Goal: Information Seeking & Learning: Learn about a topic

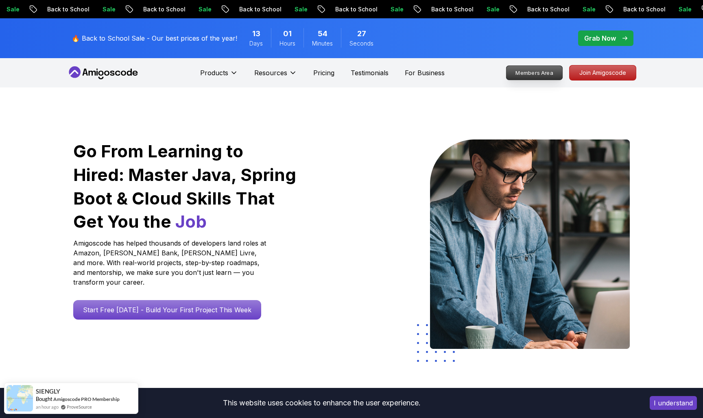
click at [536, 70] on p "Members Area" at bounding box center [535, 73] width 56 height 14
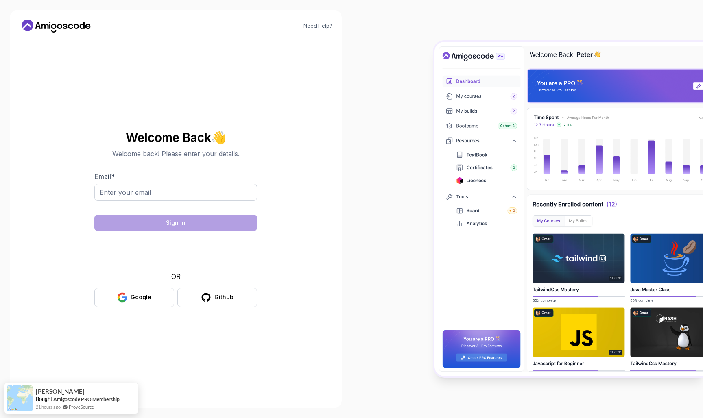
click at [144, 314] on div "Welcome Back 👋 Welcome back! Please enter your details. Email * Sign in OR Goog…" at bounding box center [175, 219] width 163 height 192
click at [129, 197] on input "Email *" at bounding box center [175, 192] width 163 height 17
click at [128, 192] on input "Email *" at bounding box center [175, 192] width 163 height 17
click at [133, 292] on button "Google" at bounding box center [134, 297] width 80 height 19
click at [132, 297] on div "Google" at bounding box center [141, 297] width 21 height 8
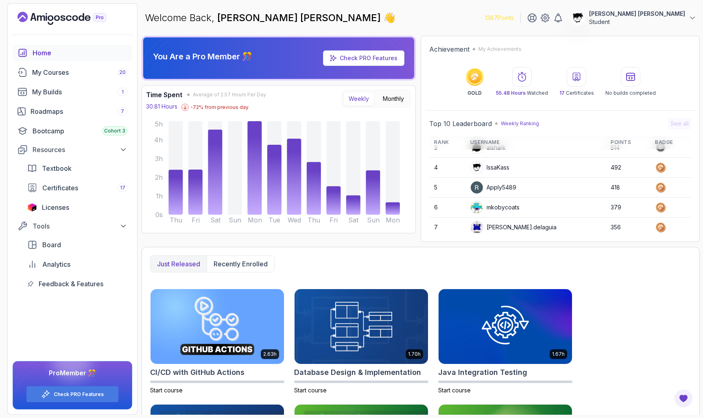
drag, startPoint x: 676, startPoint y: 320, endPoint x: 653, endPoint y: 344, distance: 32.5
click at [55, 79] on link "My Courses 20" at bounding box center [73, 72] width 120 height 16
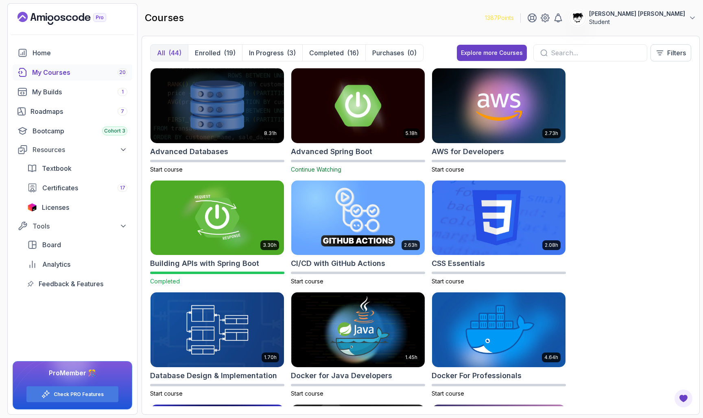
click at [311, 126] on img at bounding box center [358, 105] width 140 height 79
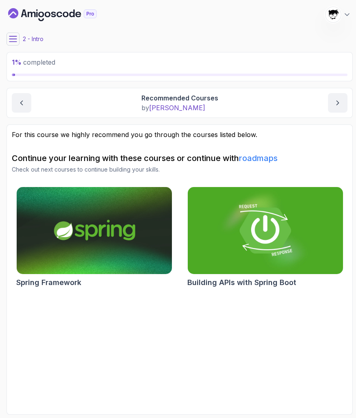
click at [15, 41] on icon at bounding box center [13, 39] width 8 height 8
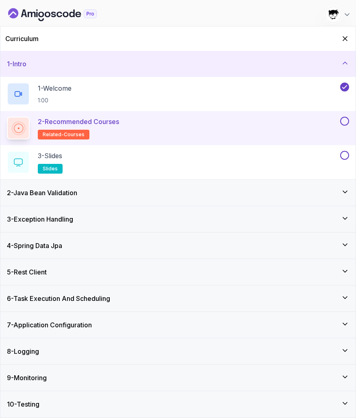
click at [345, 124] on button at bounding box center [345, 121] width 9 height 9
click at [299, 158] on div "3 - Slides slides" at bounding box center [173, 162] width 332 height 23
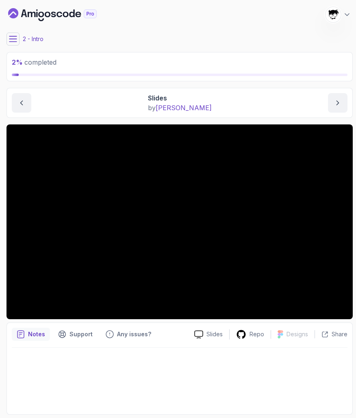
click at [7, 37] on button at bounding box center [13, 39] width 13 height 13
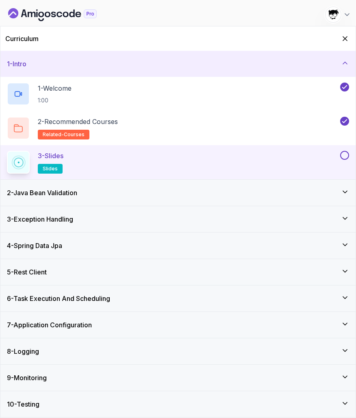
click at [346, 150] on div "3 - Slides slides" at bounding box center [178, 162] width 356 height 34
click at [345, 156] on button at bounding box center [345, 155] width 9 height 9
click at [180, 253] on div "4 - Spring Data Jpa" at bounding box center [178, 246] width 356 height 26
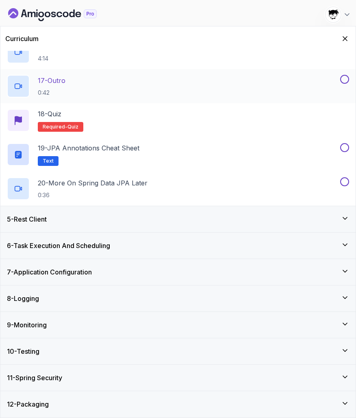
scroll to position [634, 0]
click at [35, 384] on div "11 - Spring Security" at bounding box center [178, 378] width 356 height 26
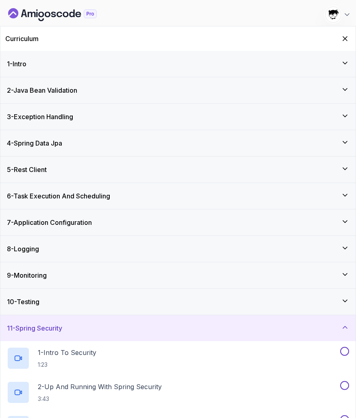
scroll to position [0, 0]
click at [43, 91] on h3 "2 - Java Bean Validation" at bounding box center [42, 90] width 70 height 10
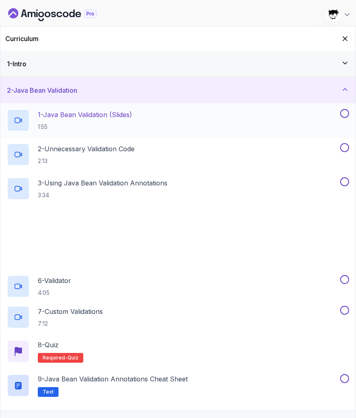
click at [63, 126] on p "1:55" at bounding box center [85, 127] width 94 height 8
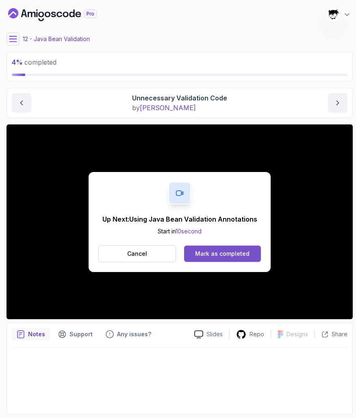
click at [200, 255] on div "Mark as completed" at bounding box center [222, 254] width 55 height 8
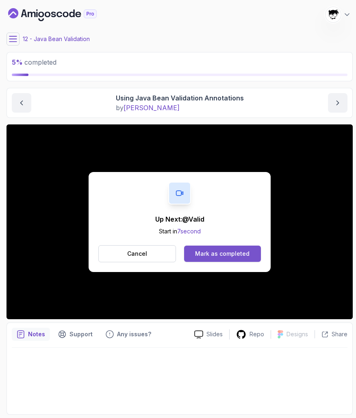
click at [222, 258] on button "Mark as completed" at bounding box center [222, 254] width 77 height 16
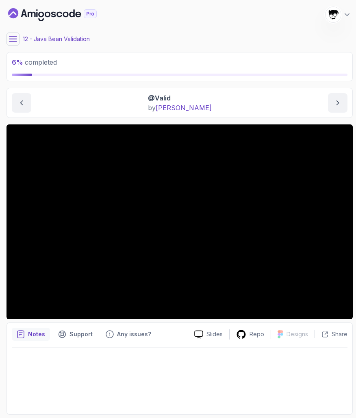
click at [13, 38] on icon at bounding box center [13, 39] width 8 height 8
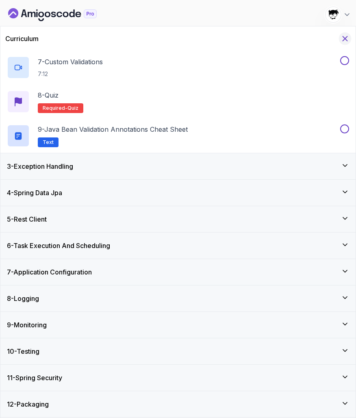
click at [348, 41] on icon "Hide Curriculum for mobile" at bounding box center [345, 39] width 4 height 4
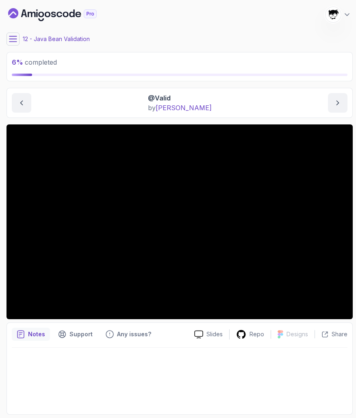
click at [20, 37] on div "12 - Java Bean Validation" at bounding box center [180, 39] width 347 height 13
click at [16, 37] on icon at bounding box center [13, 39] width 8 height 8
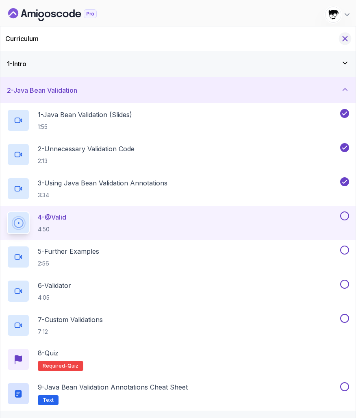
click at [348, 39] on icon "Hide Curriculum for mobile" at bounding box center [345, 38] width 9 height 9
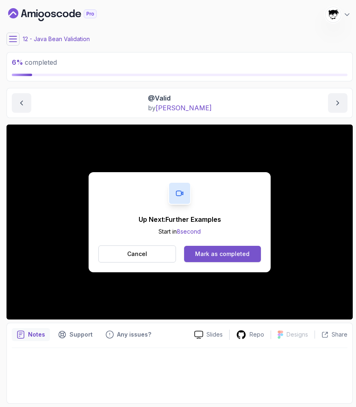
click at [212, 250] on div "Mark as completed" at bounding box center [222, 254] width 55 height 8
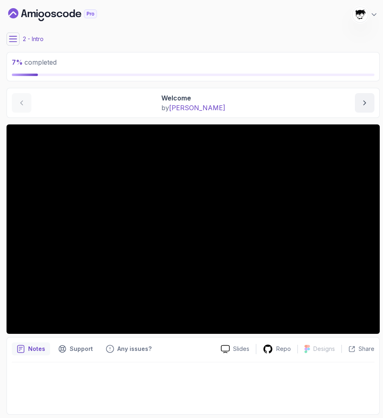
click at [15, 41] on icon at bounding box center [13, 39] width 8 height 8
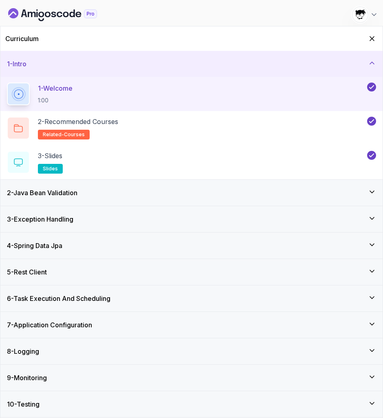
click at [65, 186] on div "2 - Java Bean Validation" at bounding box center [191, 193] width 382 height 26
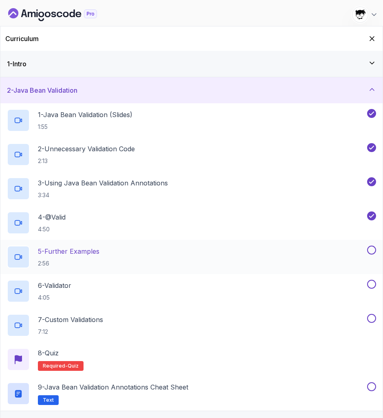
click at [108, 269] on div "5 - Further Examples 2:56" at bounding box center [191, 257] width 382 height 34
click at [356, 38] on icon "Hide Curriculum for mobile" at bounding box center [371, 38] width 9 height 9
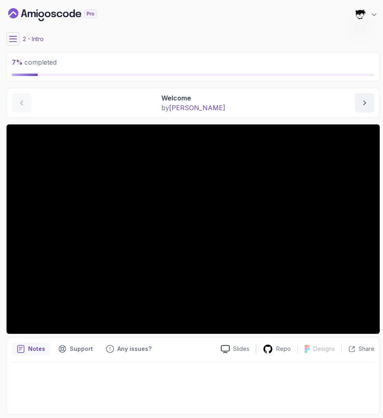
click at [16, 39] on icon at bounding box center [13, 39] width 8 height 8
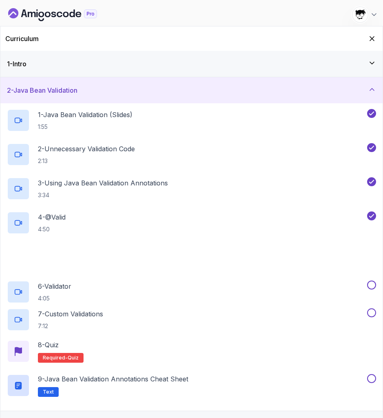
click at [16, 39] on h2 "Curriculum" at bounding box center [21, 39] width 33 height 10
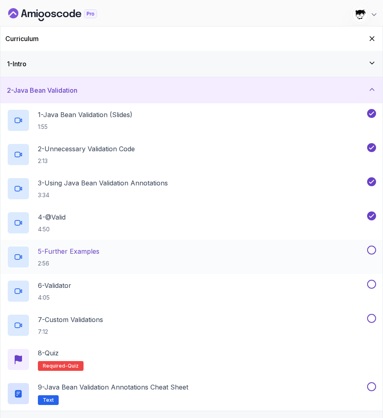
click at [138, 256] on div "5 - Further Examples 2:56" at bounding box center [186, 257] width 358 height 23
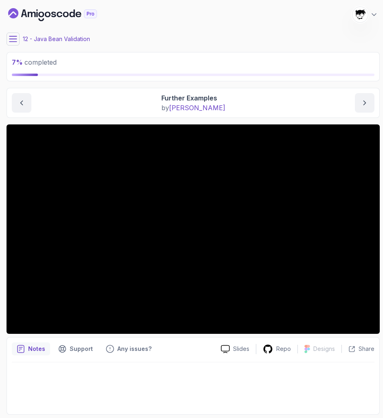
click at [10, 35] on button at bounding box center [13, 39] width 13 height 13
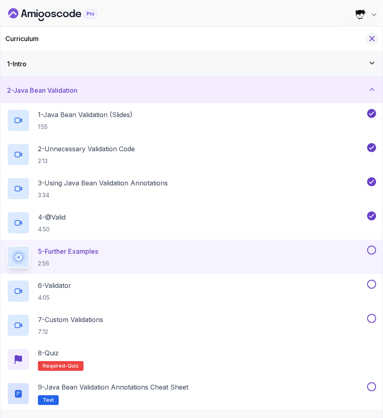
click at [356, 39] on icon "Hide Curriculum for mobile" at bounding box center [372, 39] width 4 height 4
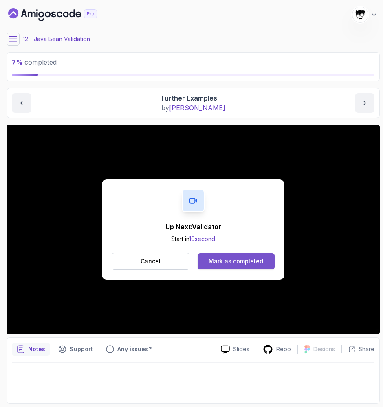
click at [230, 261] on div "Mark as completed" at bounding box center [235, 261] width 55 height 8
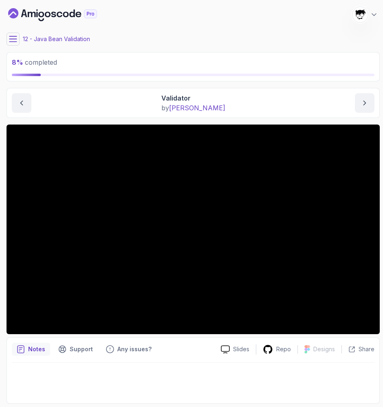
click at [215, 43] on div "12 - Java Bean Validation" at bounding box center [193, 39] width 373 height 13
click at [96, 83] on main "My Courses Advanced Spring Boot 1388 Points Abdallah Issa Al-Kass Student 12 - …" at bounding box center [193, 203] width 373 height 400
click at [9, 44] on button at bounding box center [13, 39] width 13 height 13
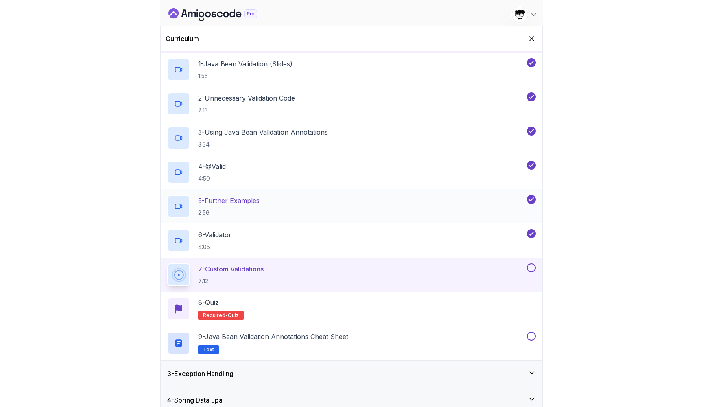
scroll to position [50, 0]
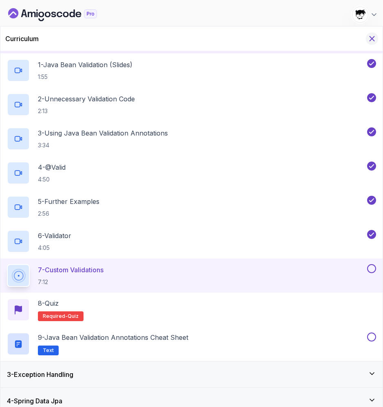
click at [356, 39] on icon "Hide Curriculum for mobile" at bounding box center [371, 38] width 9 height 9
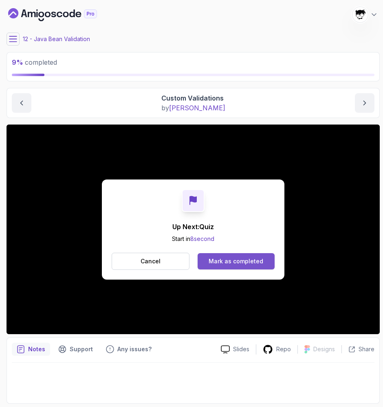
click at [232, 266] on button "Mark as completed" at bounding box center [235, 261] width 77 height 16
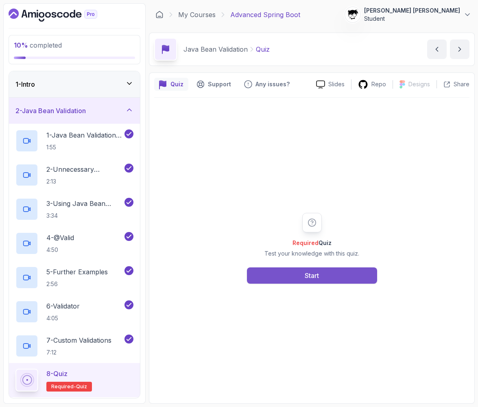
click at [308, 282] on button "Start" at bounding box center [312, 275] width 130 height 16
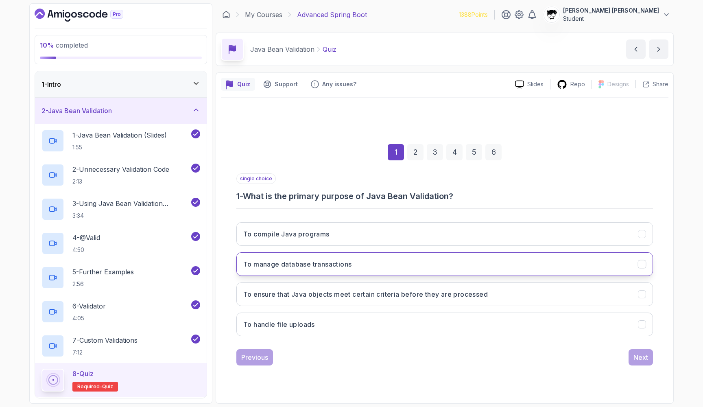
click at [261, 256] on button "To manage database transactions" at bounding box center [444, 264] width 417 height 24
click at [254, 288] on button "To ensure that Java objects meet certain criteria before they are processed" at bounding box center [444, 294] width 417 height 24
click at [356, 351] on button "Next" at bounding box center [641, 357] width 24 height 16
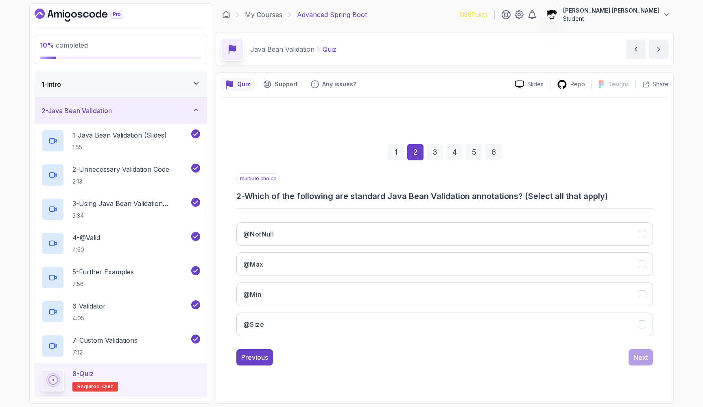
click at [314, 199] on h3 "2 - Which of the following are standard Java Bean Validation annotations? (Sele…" at bounding box center [444, 195] width 417 height 11
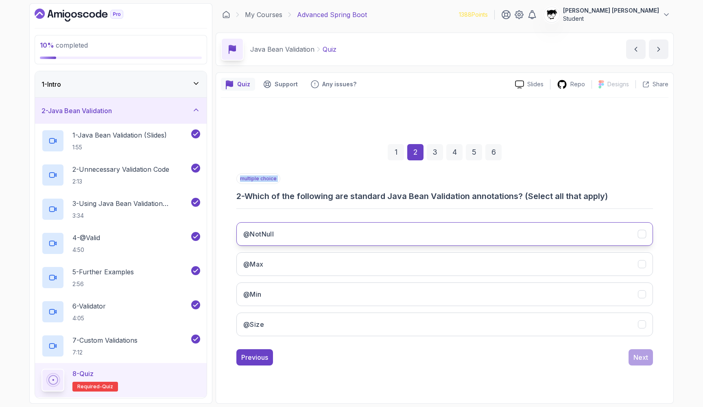
click at [278, 240] on button "@NotNull" at bounding box center [444, 234] width 417 height 24
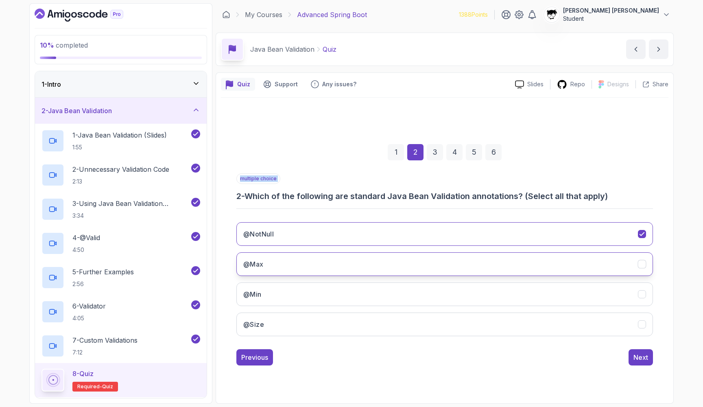
click at [277, 255] on button "@Max" at bounding box center [444, 264] width 417 height 24
click at [278, 289] on button "@Min" at bounding box center [444, 294] width 417 height 24
click at [282, 315] on button "@Size" at bounding box center [444, 325] width 417 height 24
click at [356, 359] on div "Next" at bounding box center [641, 357] width 15 height 10
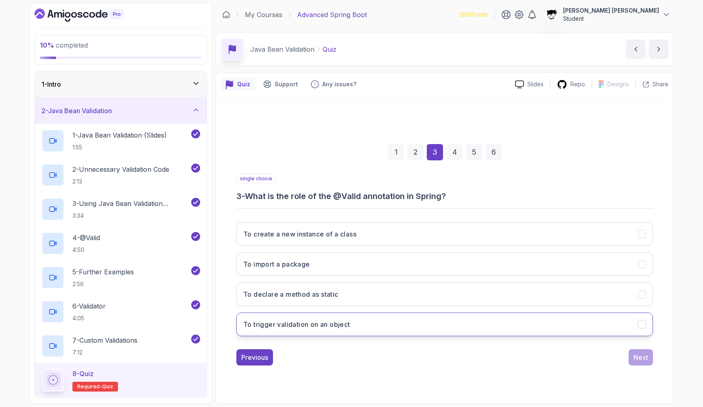
click at [278, 319] on h3 "To trigger validation on an object" at bounding box center [296, 324] width 107 height 10
click at [356, 352] on button "Next" at bounding box center [641, 357] width 24 height 16
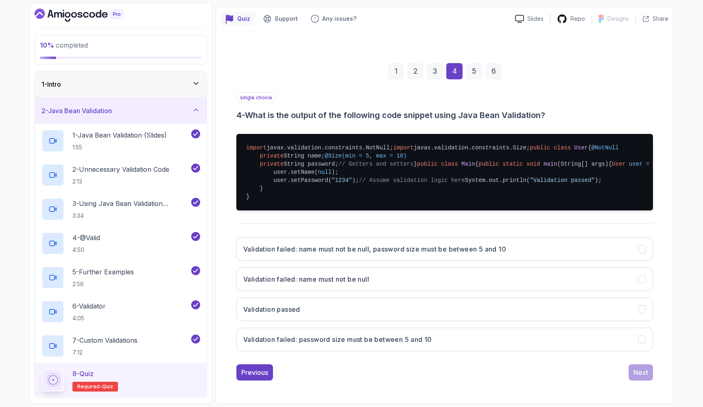
scroll to position [163, 0]
click at [356, 254] on h3 "Validation failed: name must not be null, password size must be between 5 and 10" at bounding box center [374, 249] width 263 height 10
click at [356, 380] on button "Next" at bounding box center [641, 372] width 24 height 16
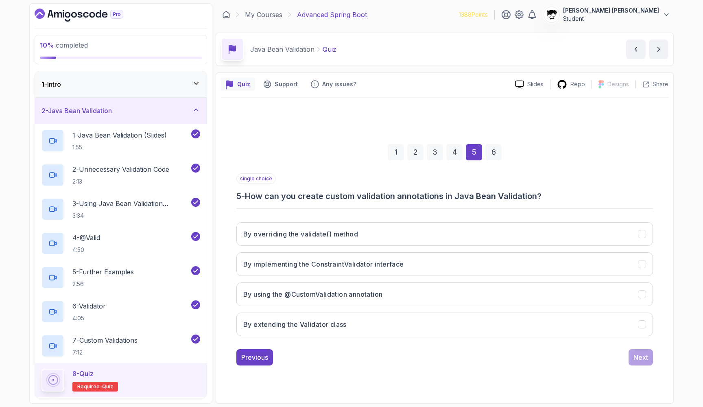
scroll to position [0, 0]
drag, startPoint x: 249, startPoint y: 192, endPoint x: 659, endPoint y: 190, distance: 410.2
click at [356, 190] on div "1 2 3 4 5 6 single choice 5 - How can you create custom validation annotations …" at bounding box center [445, 248] width 448 height 247
click at [356, 200] on div "1 2 3 4 5 6 single choice 5 - How can you create custom validation annotations …" at bounding box center [445, 248] width 448 height 247
click at [356, 319] on button "By extending the Validator class" at bounding box center [444, 325] width 417 height 24
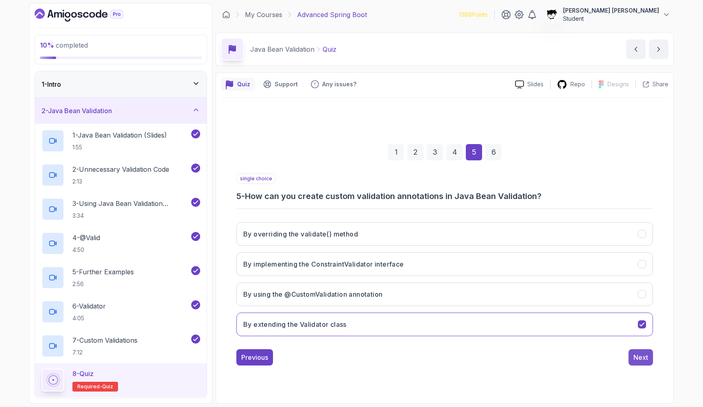
click at [356, 354] on button "Next" at bounding box center [641, 357] width 24 height 16
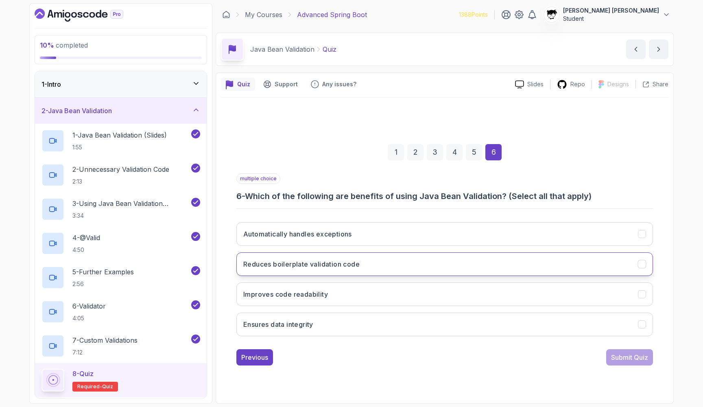
click at [356, 259] on button "Reduces boilerplate validation code" at bounding box center [444, 264] width 417 height 24
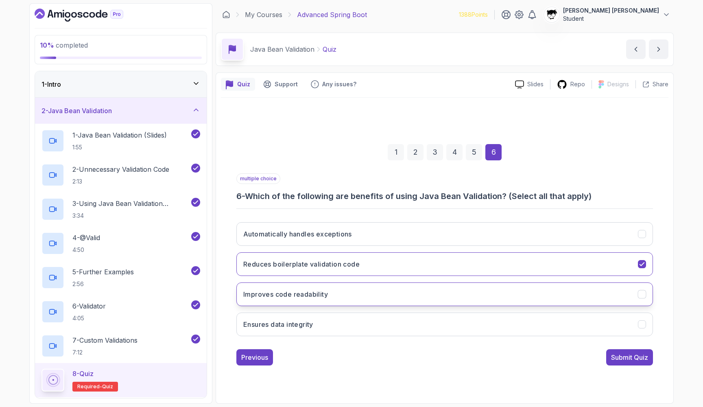
click at [348, 290] on button "Improves code readability" at bounding box center [444, 294] width 417 height 24
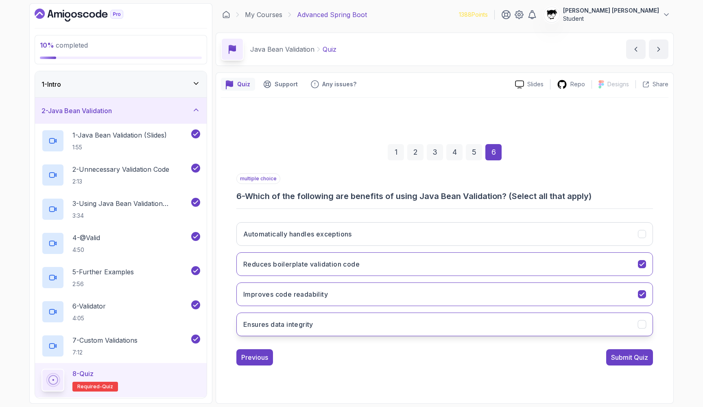
click at [344, 321] on button "Ensures data integrity" at bounding box center [444, 325] width 417 height 24
click at [356, 358] on div "Submit Quiz" at bounding box center [629, 357] width 37 height 10
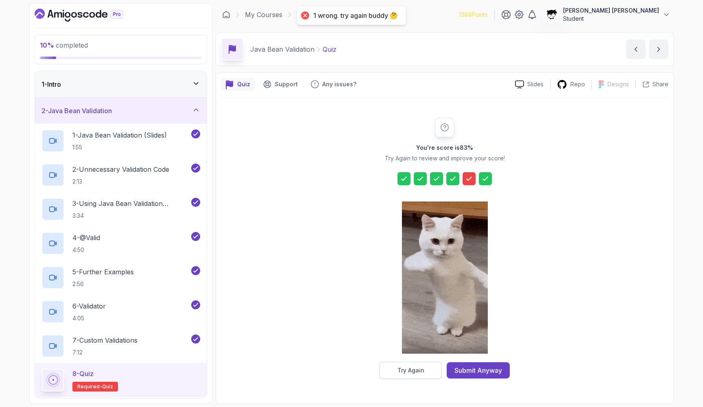
click at [356, 372] on div "Try Again" at bounding box center [411, 370] width 27 height 8
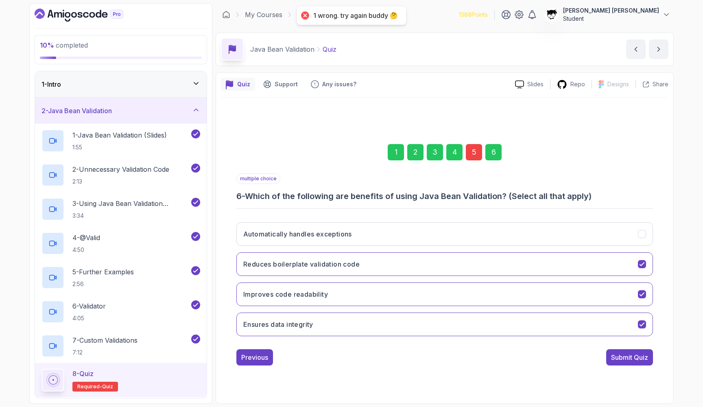
click at [356, 155] on div "5" at bounding box center [474, 152] width 16 height 16
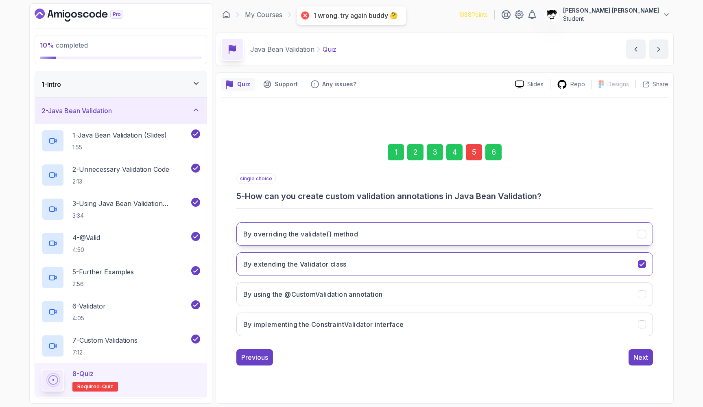
click at [321, 243] on button "By overriding the validate() method" at bounding box center [444, 234] width 417 height 24
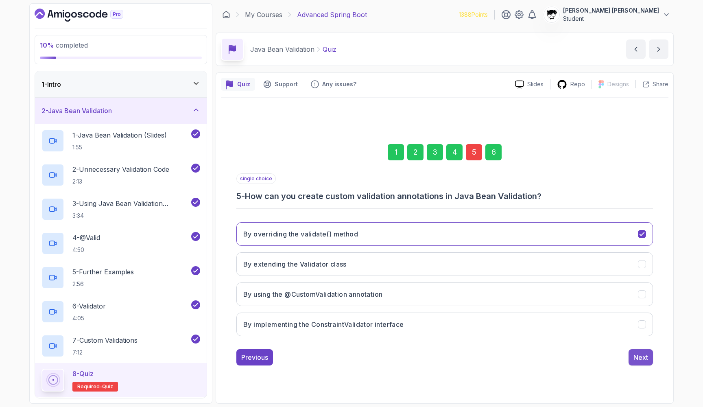
click at [356, 361] on div "Next" at bounding box center [641, 357] width 15 height 10
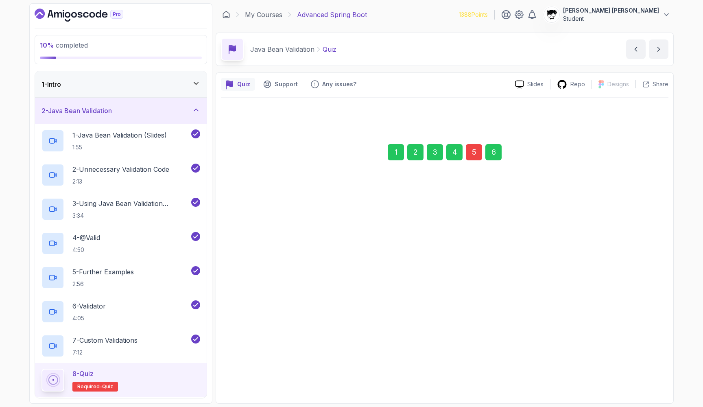
click at [356, 361] on div "Submit Quiz" at bounding box center [629, 357] width 37 height 10
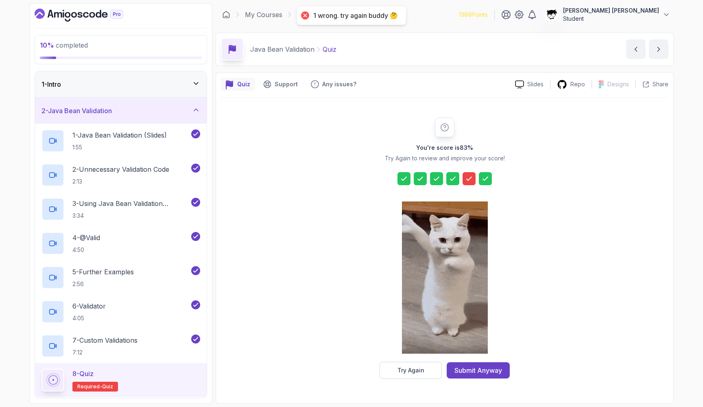
click at [356, 380] on div "You're score is 83 % Try Again to review and improve your score! Try Again Subm…" at bounding box center [445, 248] width 448 height 301
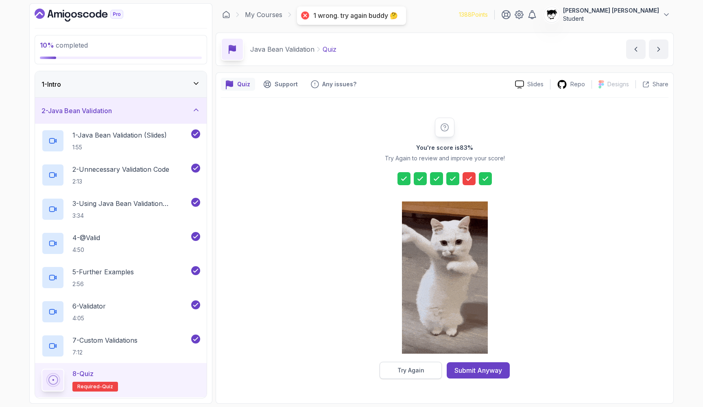
click at [356, 362] on button "Try Again" at bounding box center [411, 370] width 62 height 17
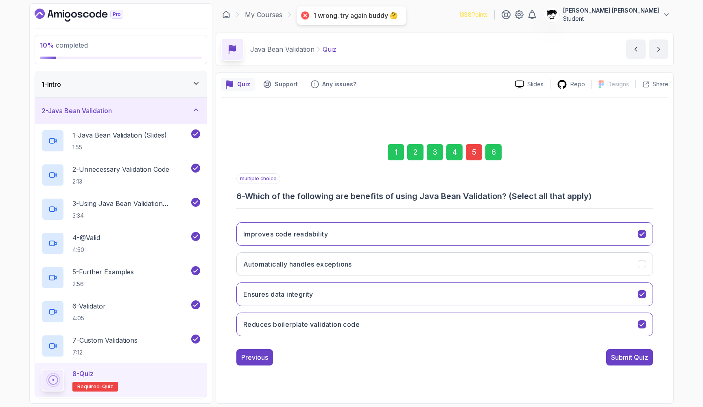
click at [356, 153] on div "5" at bounding box center [474, 152] width 16 height 16
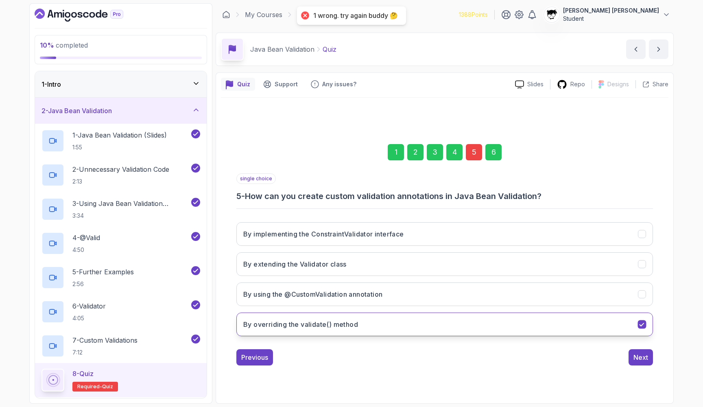
click at [340, 331] on button "By overriding the validate() method" at bounding box center [444, 325] width 417 height 24
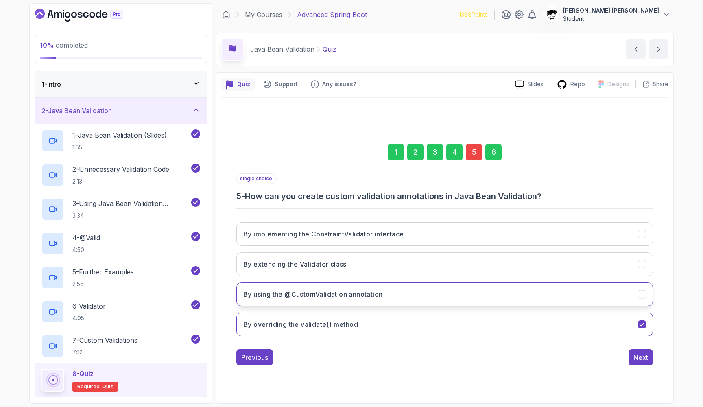
click at [328, 294] on h3 "By using the @CustomValidation annotation" at bounding box center [312, 294] width 139 height 10
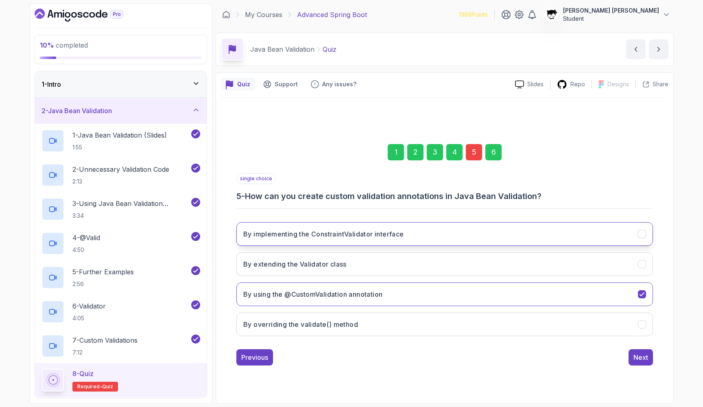
click at [298, 245] on button "By implementing the ConstraintValidator interface" at bounding box center [444, 234] width 417 height 24
click at [356, 359] on div "Next" at bounding box center [641, 357] width 15 height 10
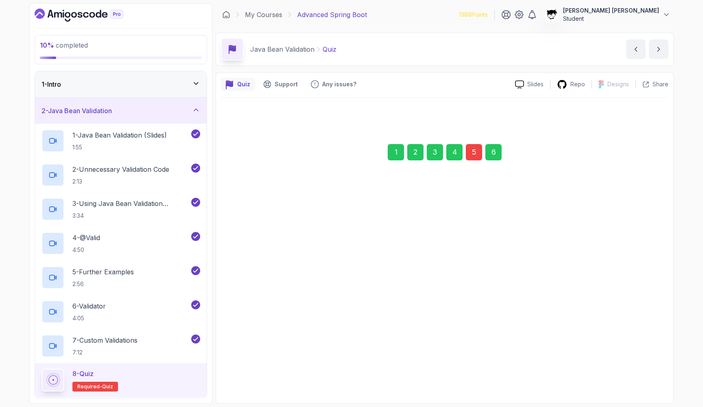
click at [356, 357] on div "Submit Quiz" at bounding box center [629, 357] width 37 height 10
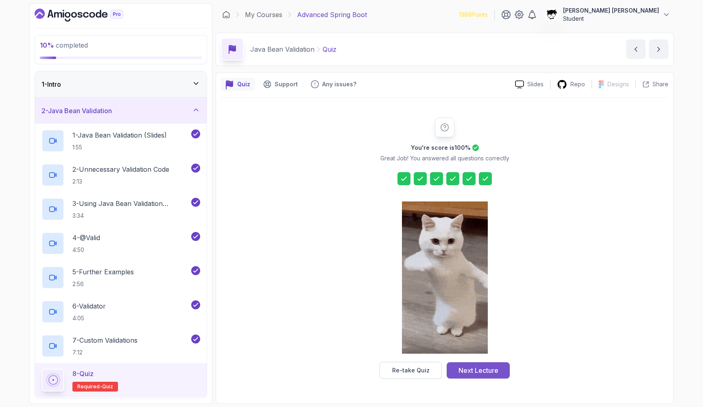
click at [356, 372] on div "Next Lecture" at bounding box center [479, 370] width 40 height 10
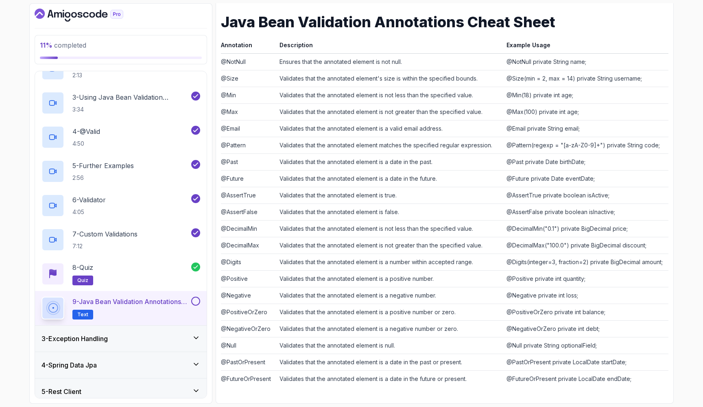
scroll to position [116, 0]
click at [195, 299] on button at bounding box center [195, 301] width 9 height 9
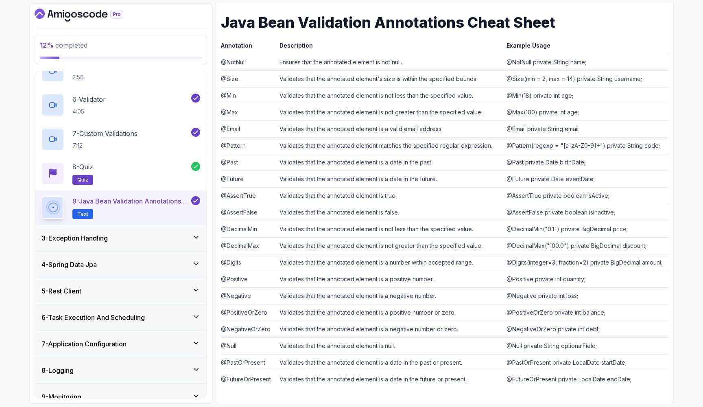
click at [118, 238] on div "3 - Exception Handling" at bounding box center [121, 238] width 159 height 10
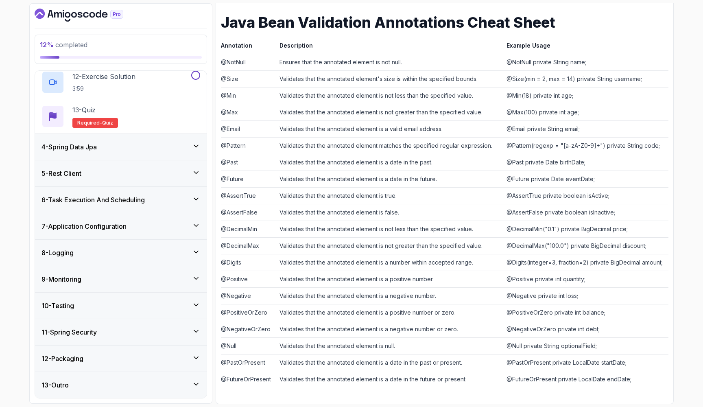
scroll to position [461, 0]
